Goal: Information Seeking & Learning: Understand process/instructions

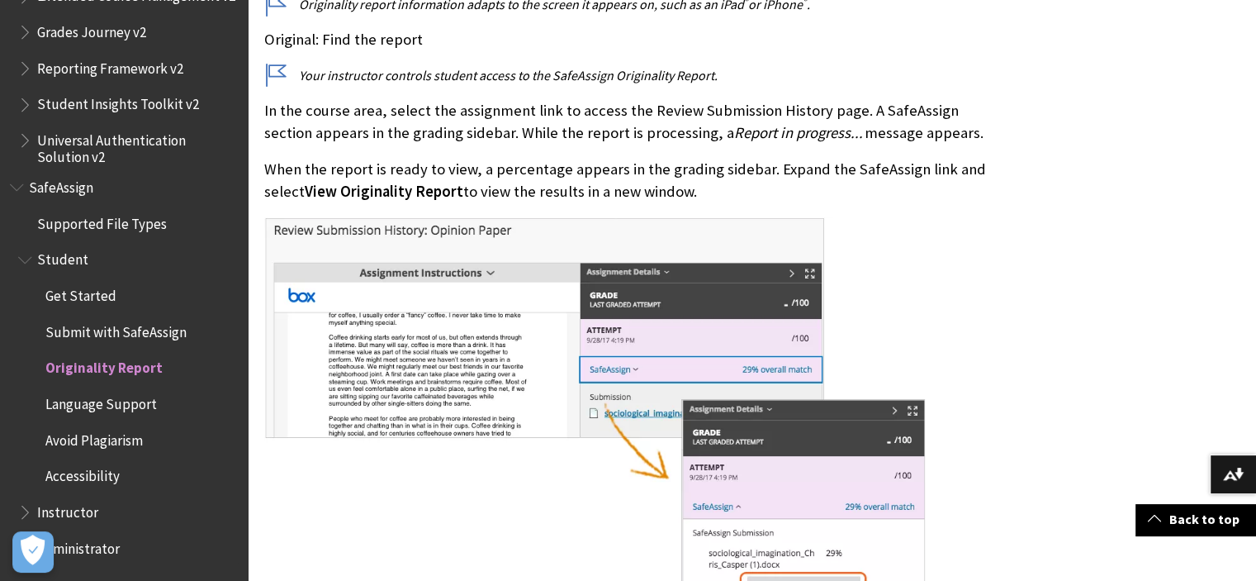
click at [132, 333] on span "Submit with SafeAssign" at bounding box center [115, 329] width 141 height 22
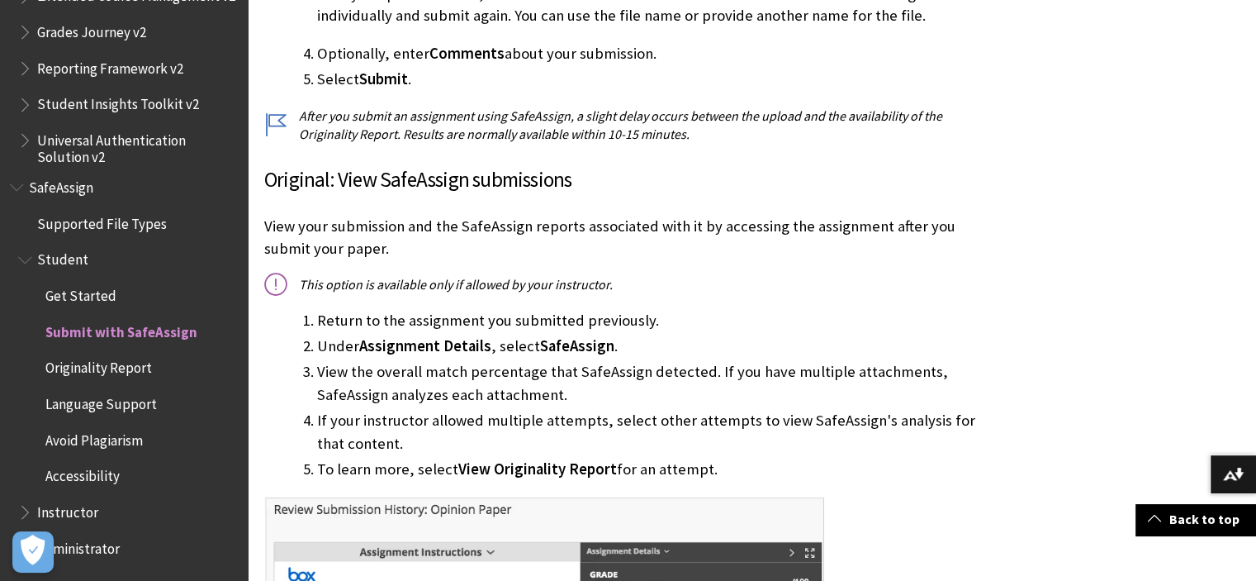
scroll to position [1321, 0]
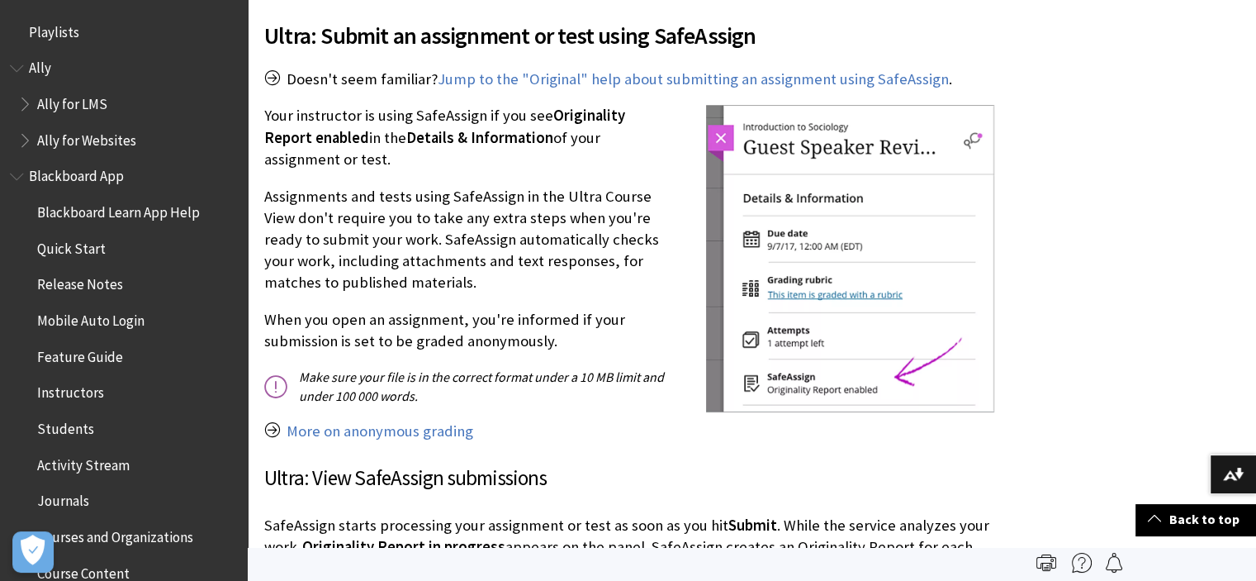
scroll to position [1933, 0]
